Goal: Find specific page/section: Find specific page/section

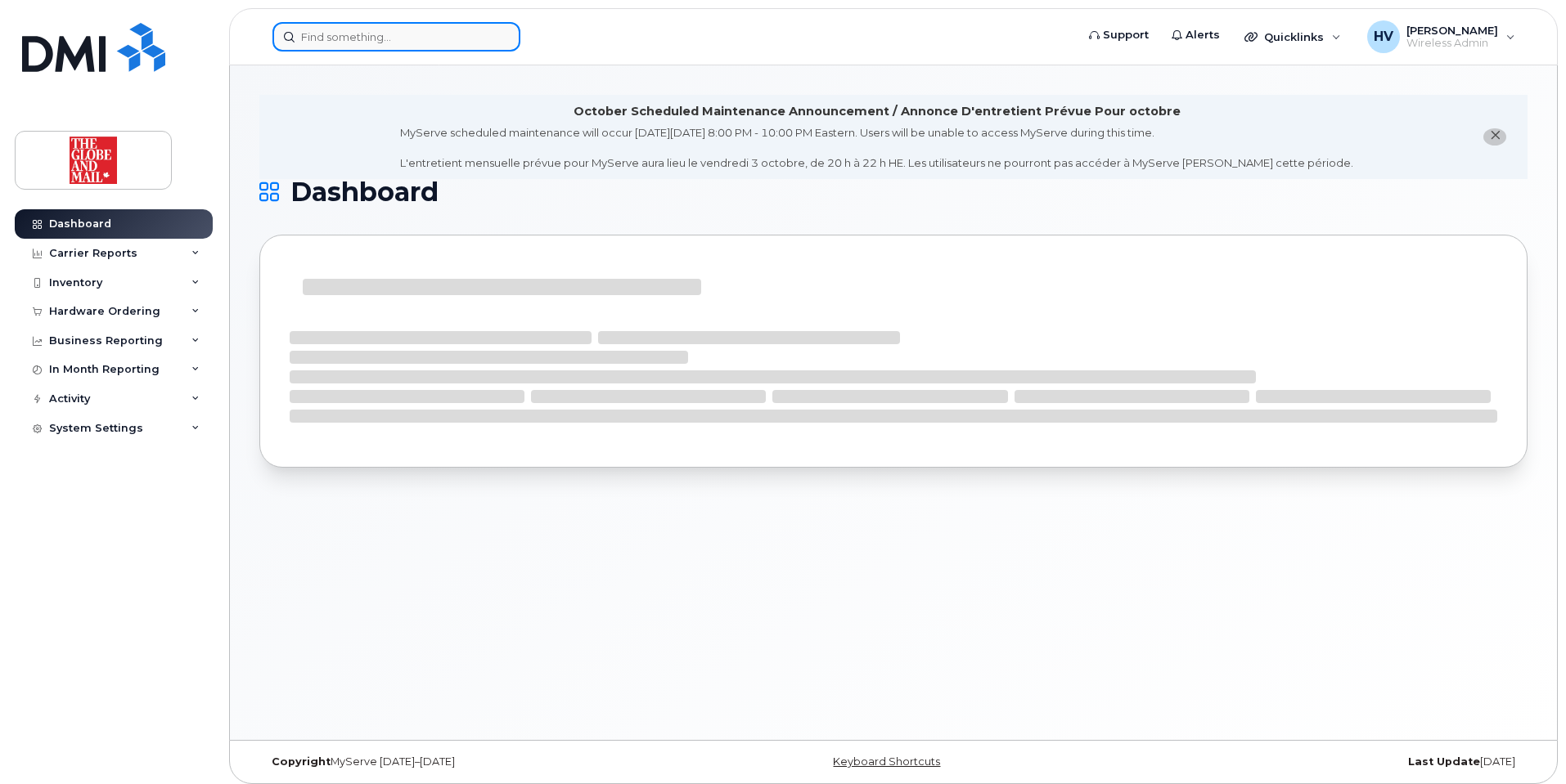
click at [338, 38] on input at bounding box center [396, 36] width 248 height 29
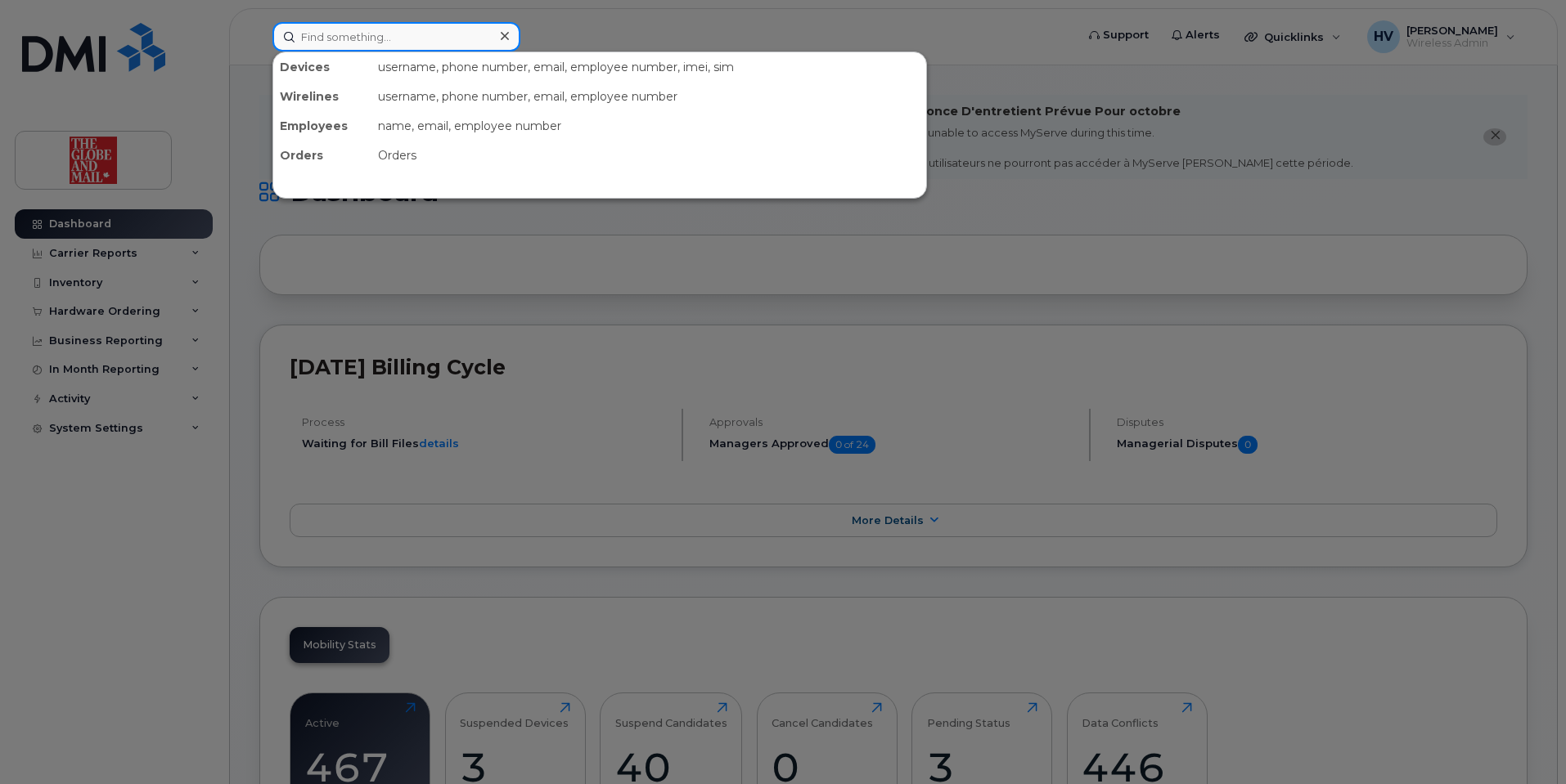
paste input "LStone"
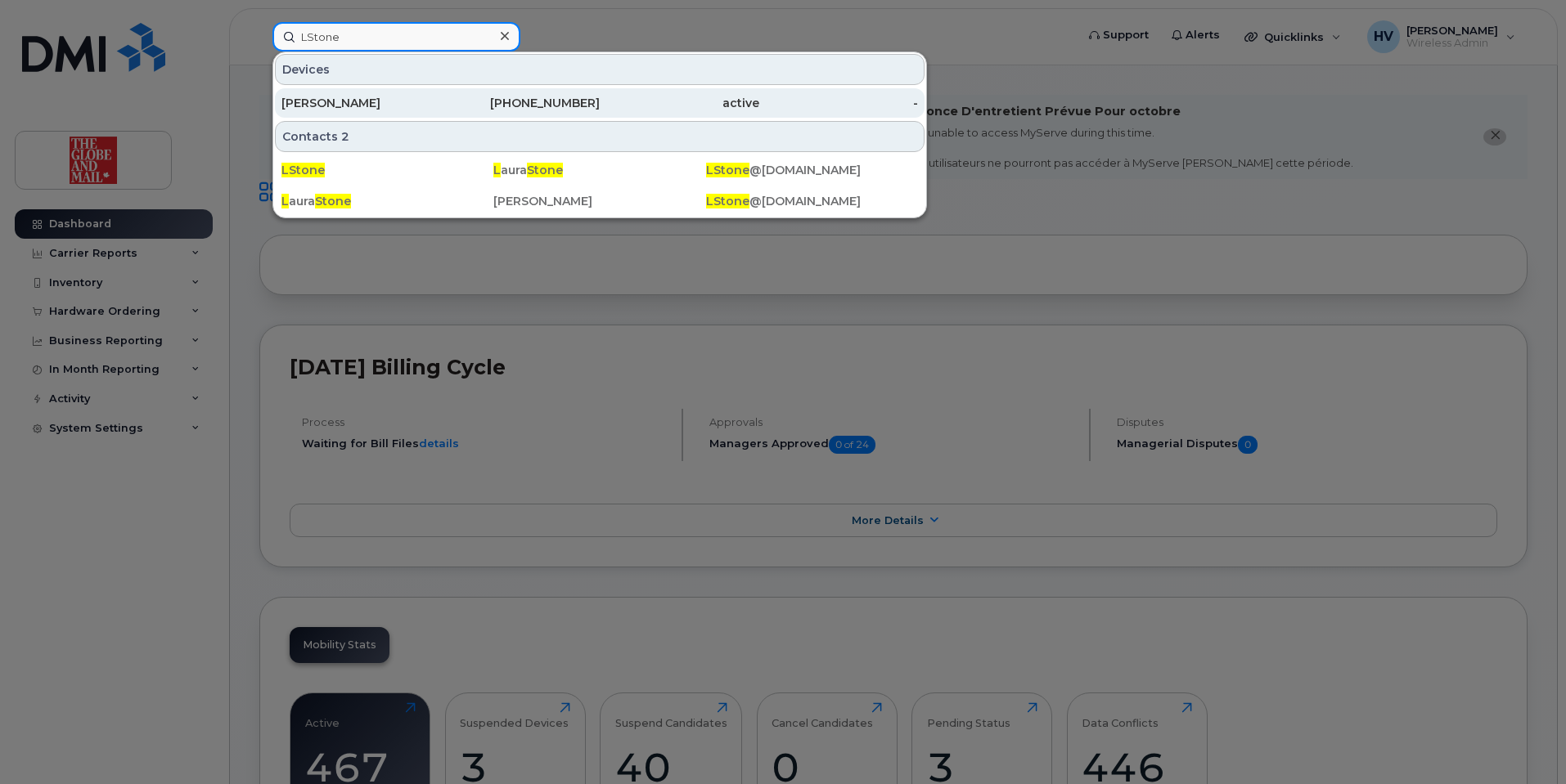
type input "LStone"
click at [338, 98] on div "Stone, Laura" at bounding box center [362, 103] width 160 height 16
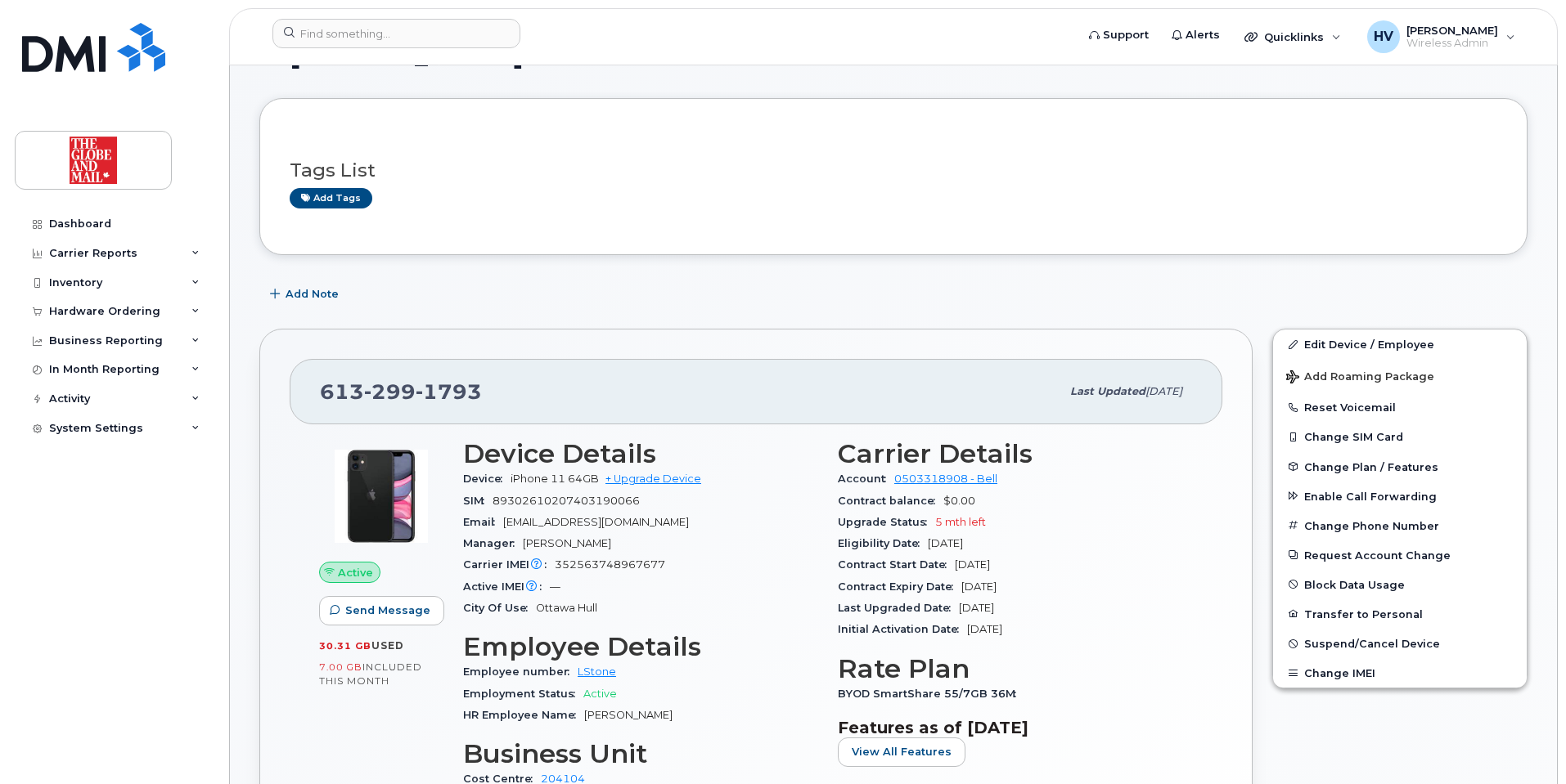
scroll to position [163, 0]
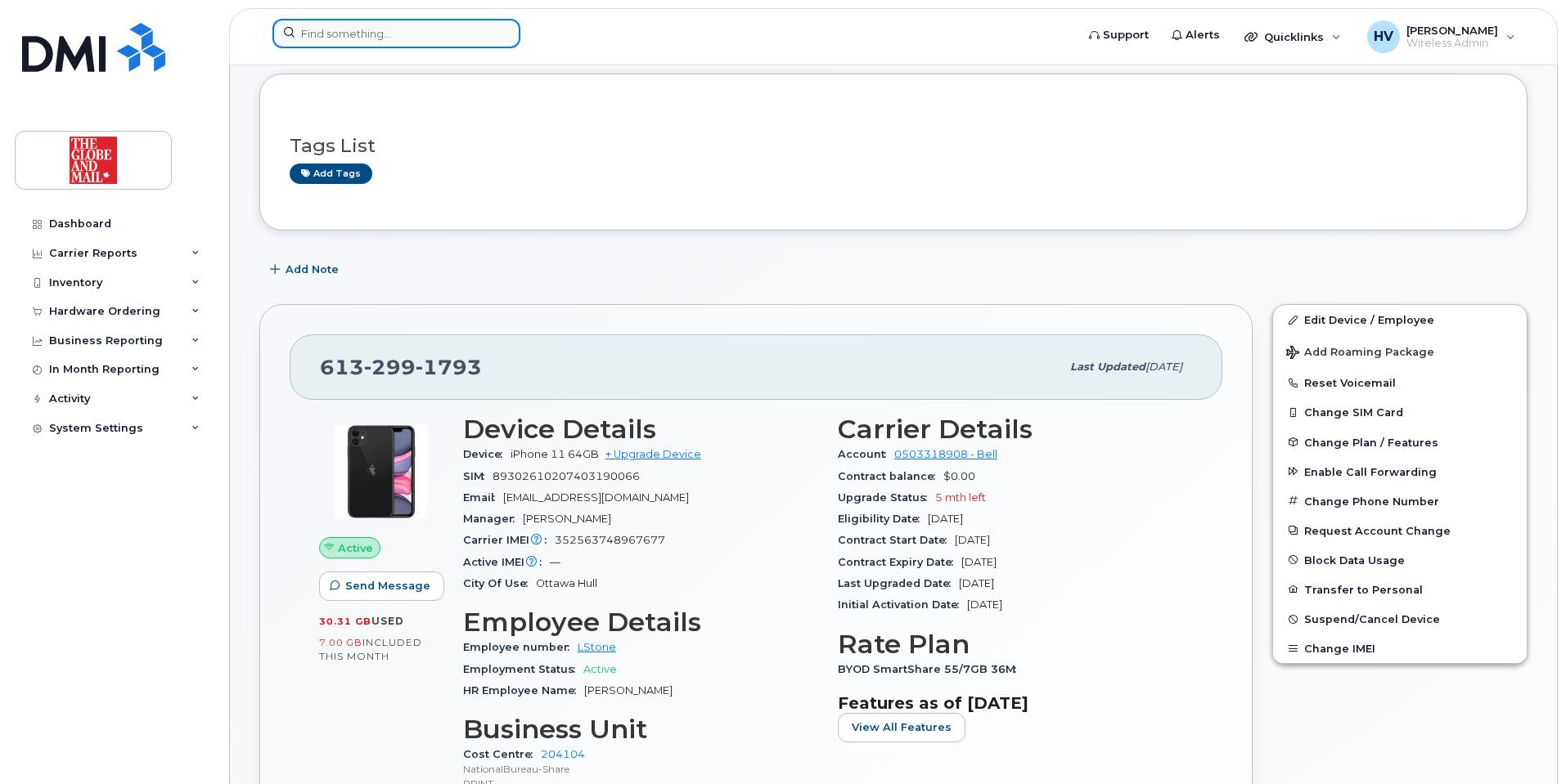
click at [388, 36] on input at bounding box center [396, 33] width 248 height 29
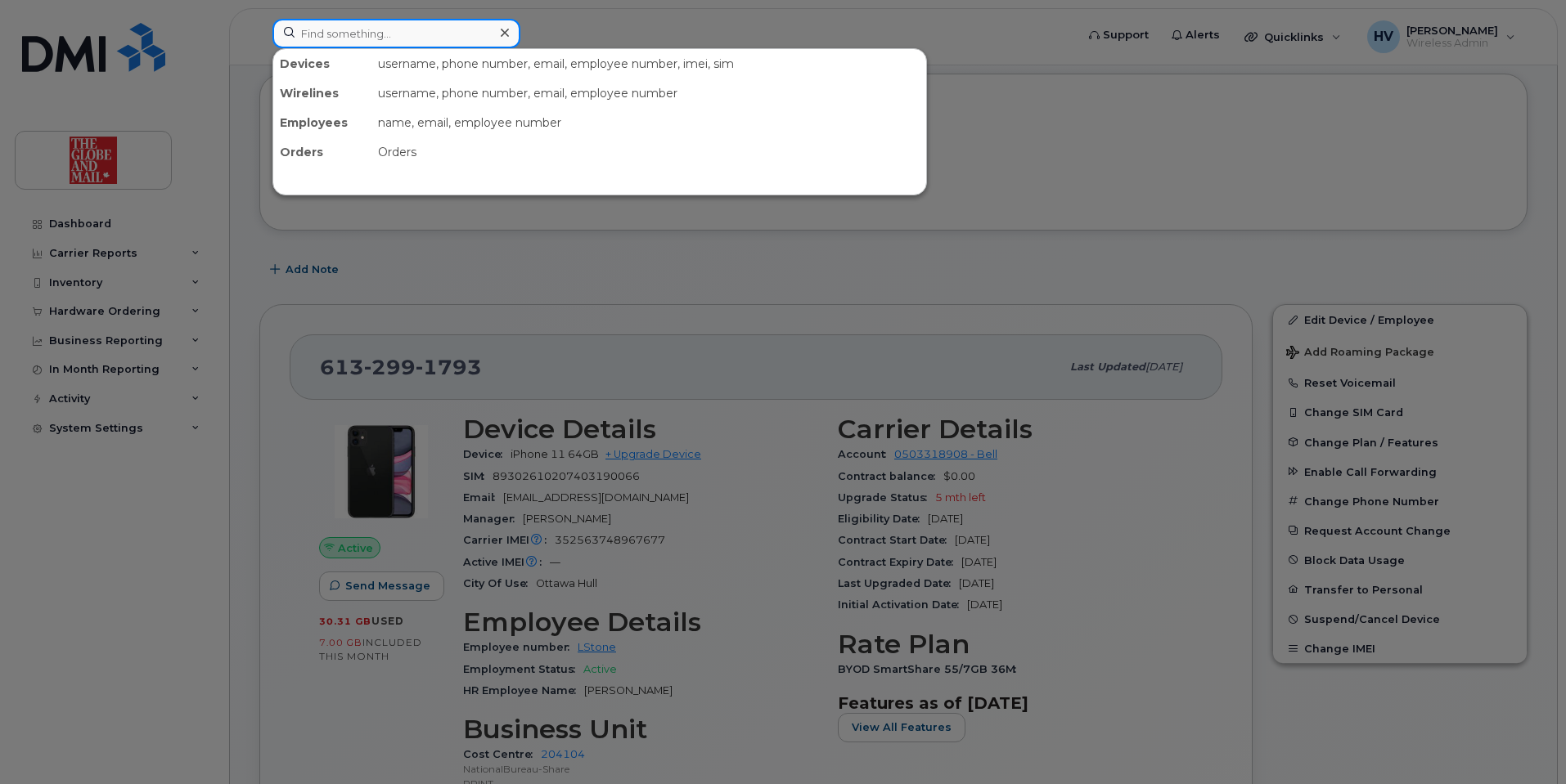
paste input "akendall"
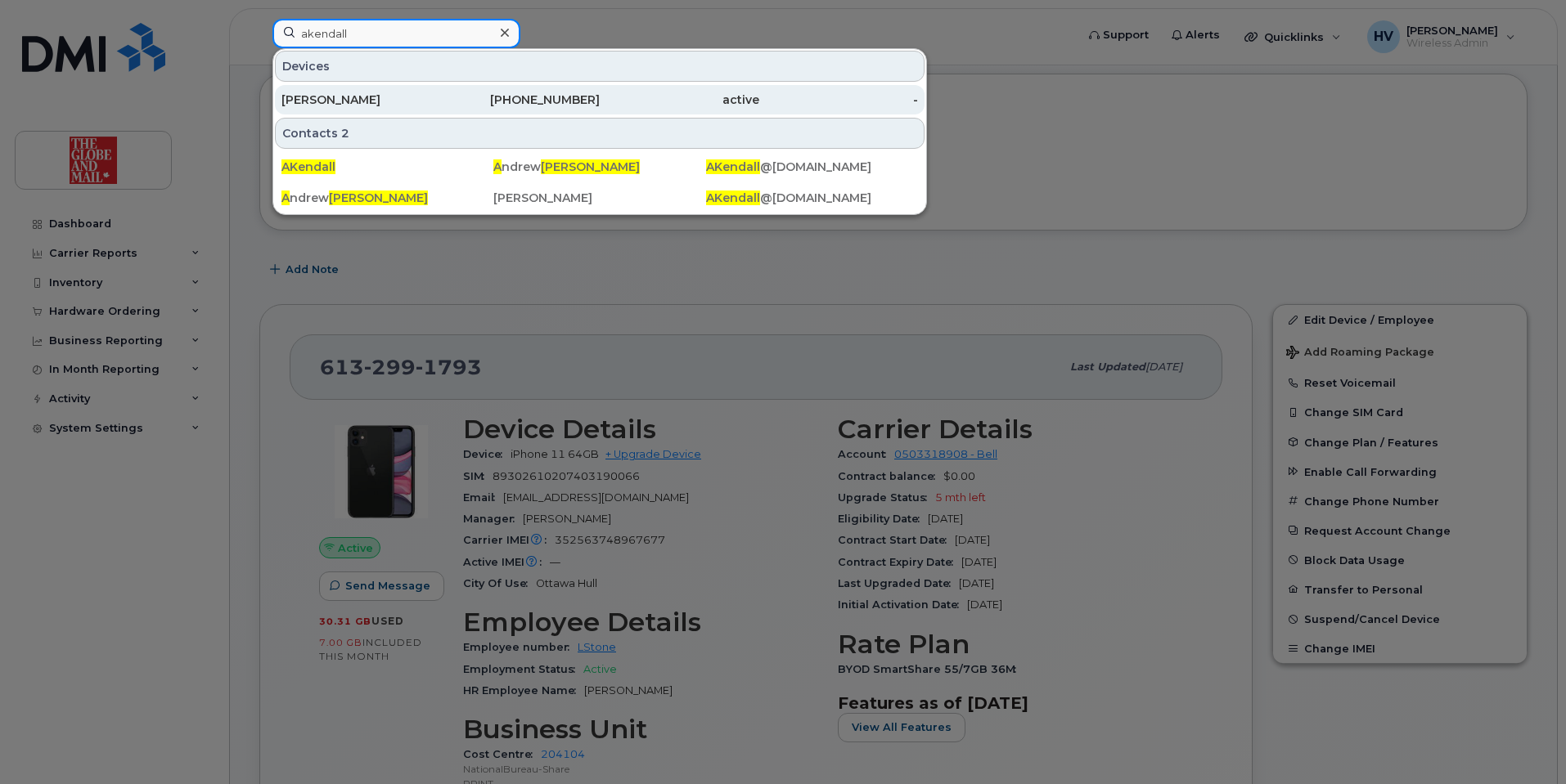
type input "akendall"
click at [378, 99] on div "[PERSON_NAME]" at bounding box center [362, 99] width 160 height 16
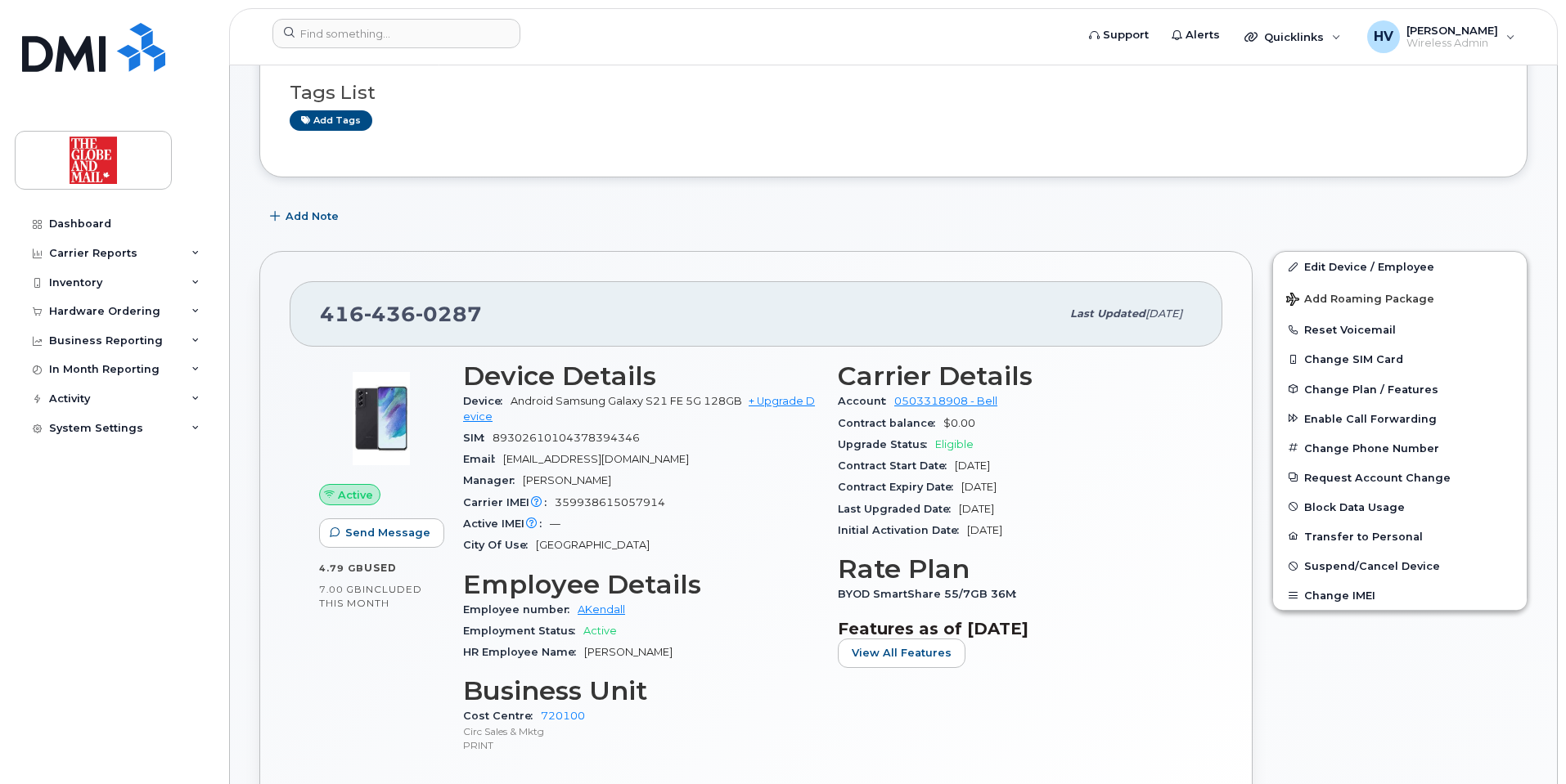
scroll to position [243, 0]
